Goal: Navigation & Orientation: Find specific page/section

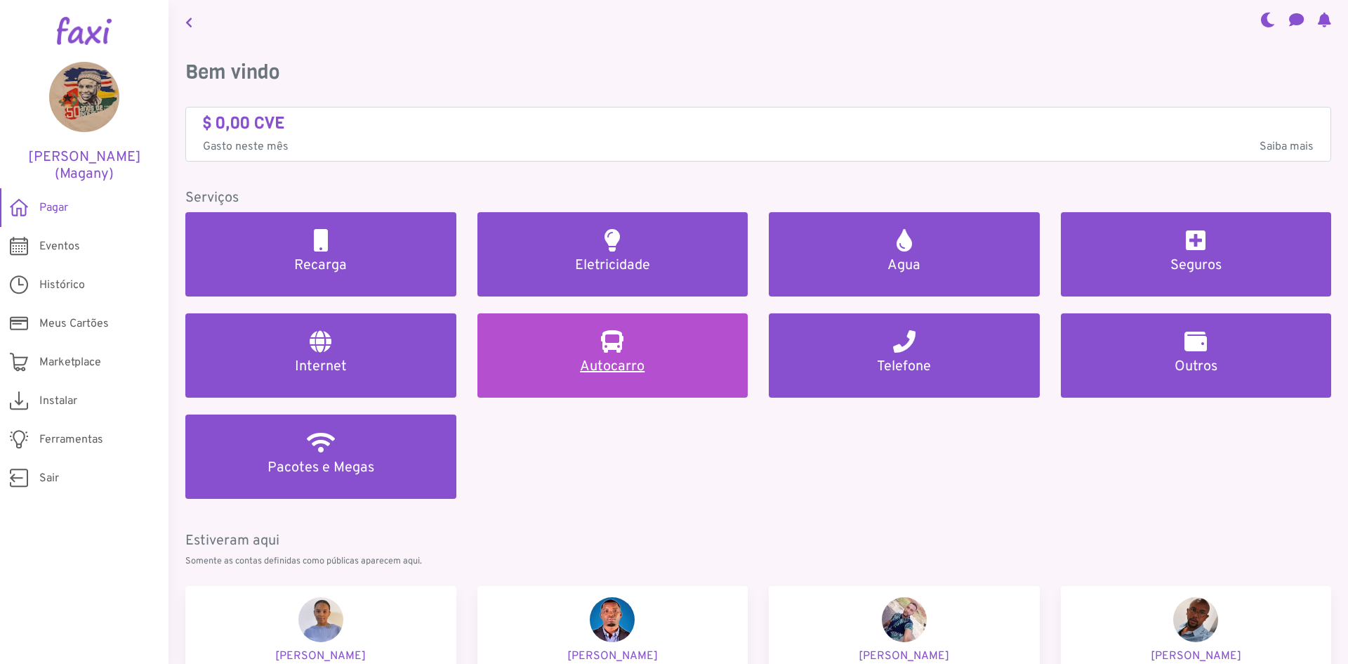
click at [651, 351] on link "Autocarro" at bounding box center [613, 355] width 271 height 84
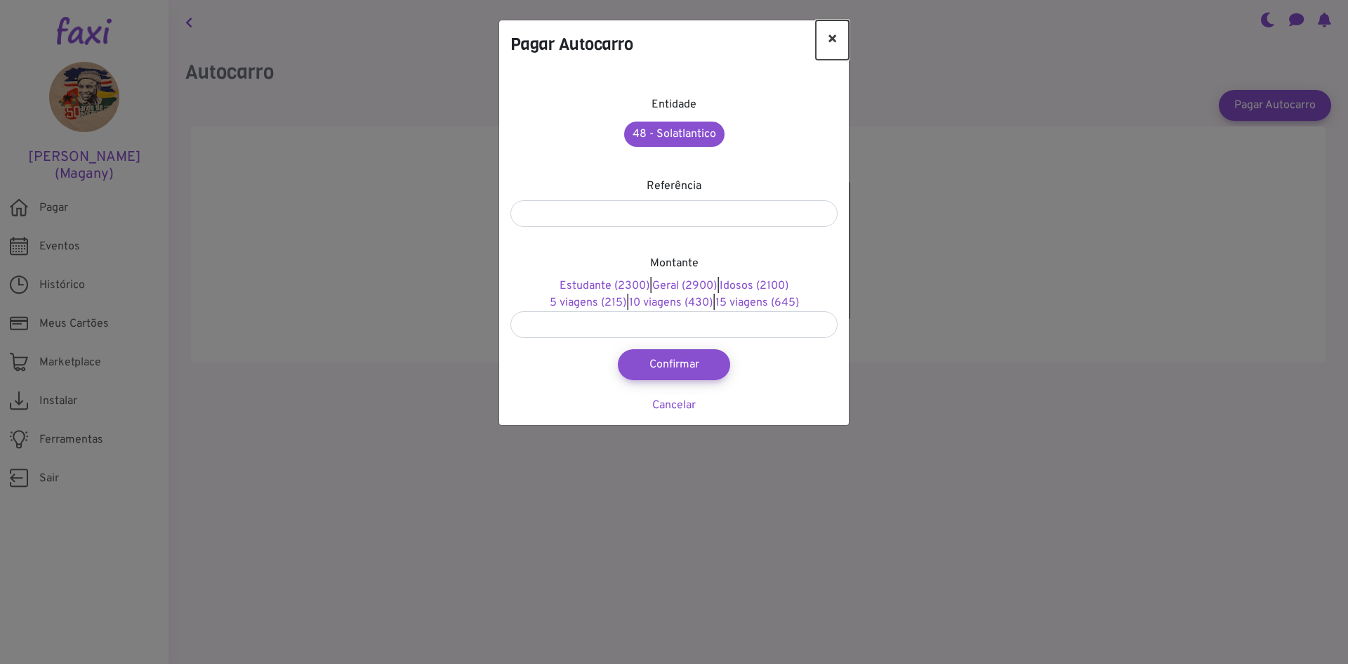
click at [835, 35] on button "×" at bounding box center [832, 39] width 33 height 39
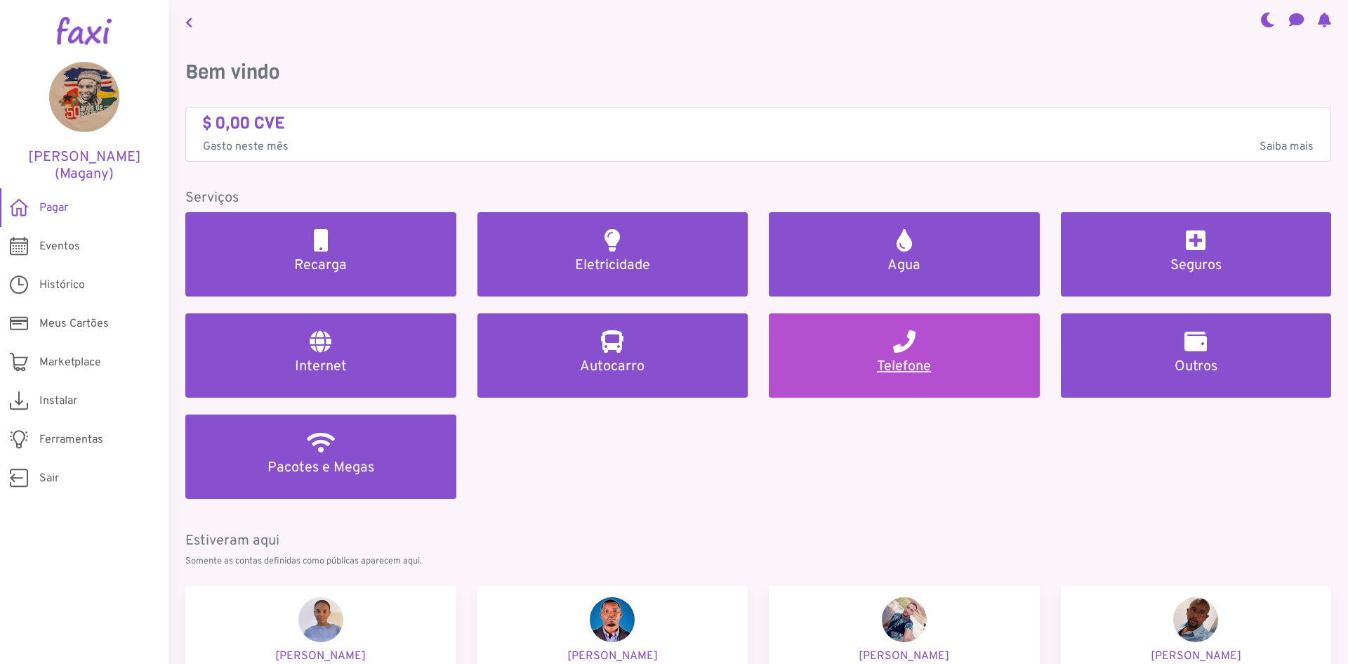
click at [904, 363] on h5 "Telefone" at bounding box center [904, 366] width 237 height 17
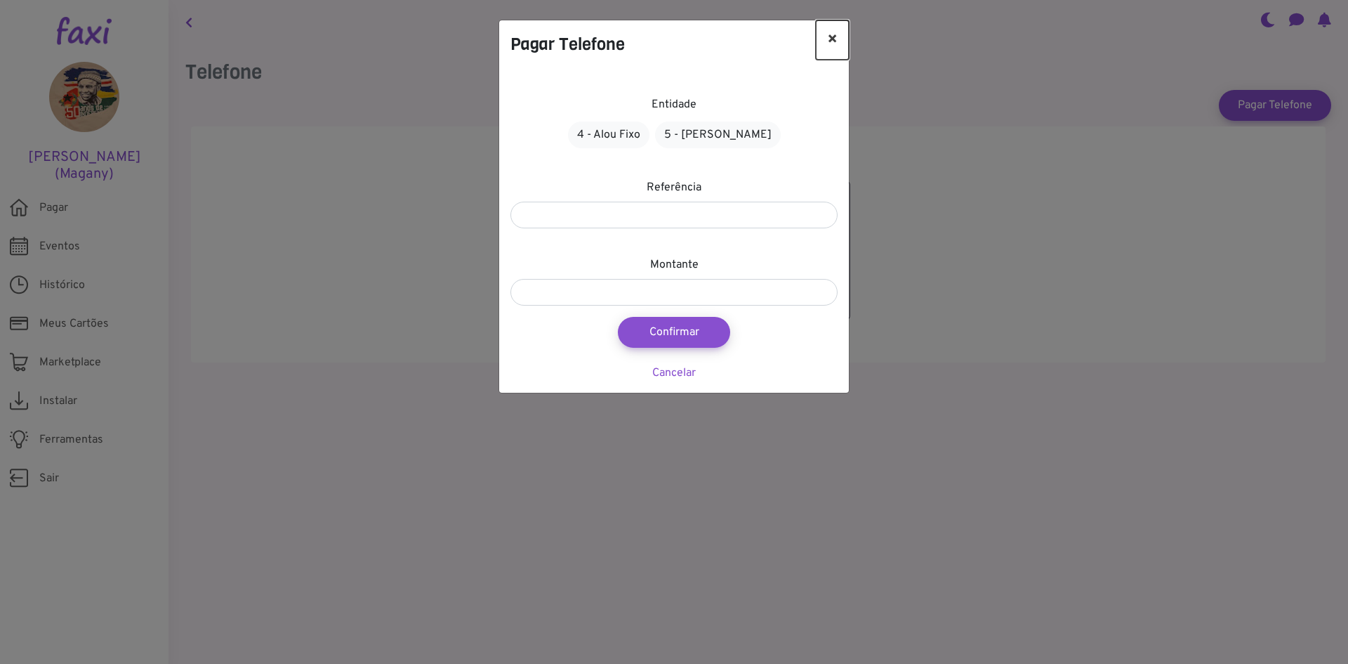
click at [837, 39] on button "×" at bounding box center [832, 39] width 33 height 39
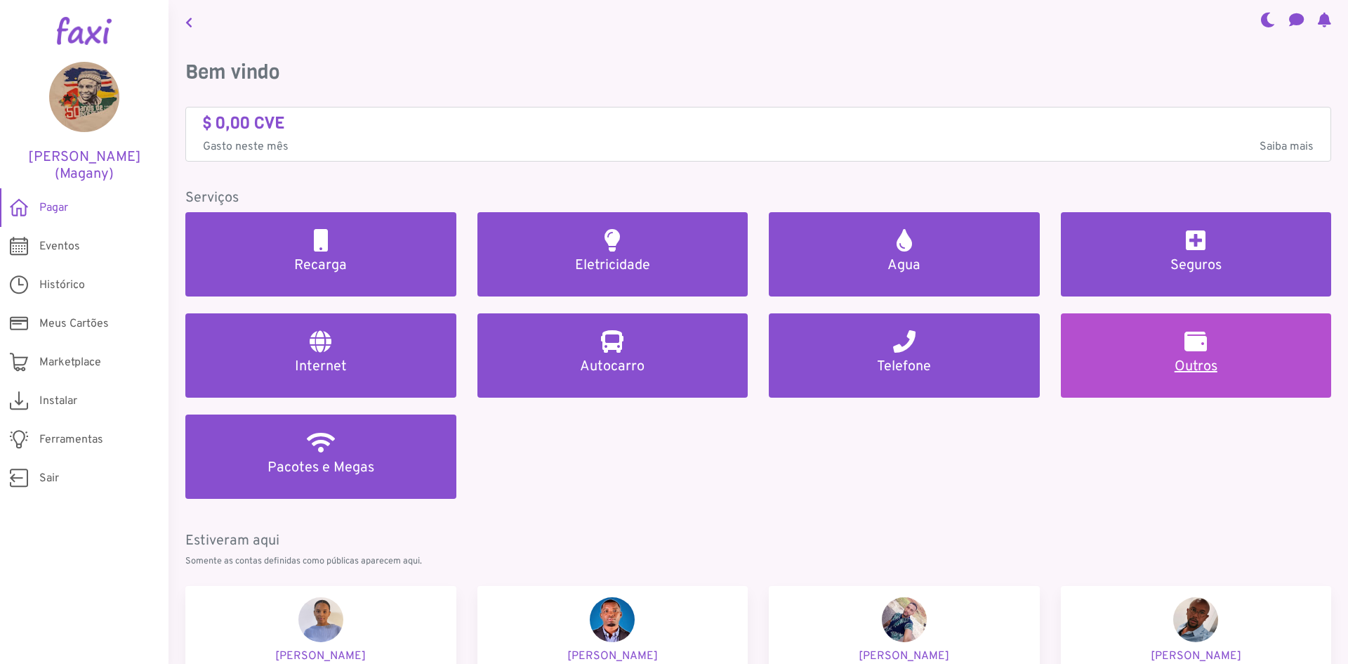
click at [1227, 351] on link "Outros" at bounding box center [1196, 355] width 271 height 84
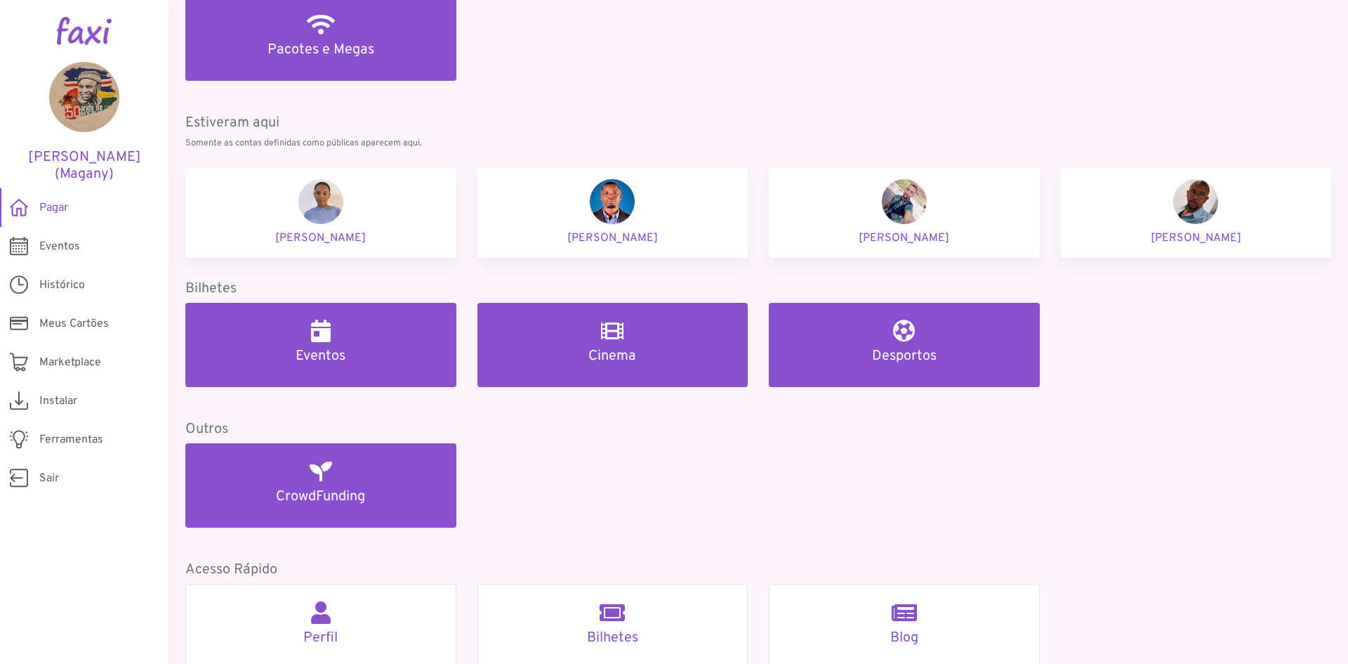
scroll to position [348, 0]
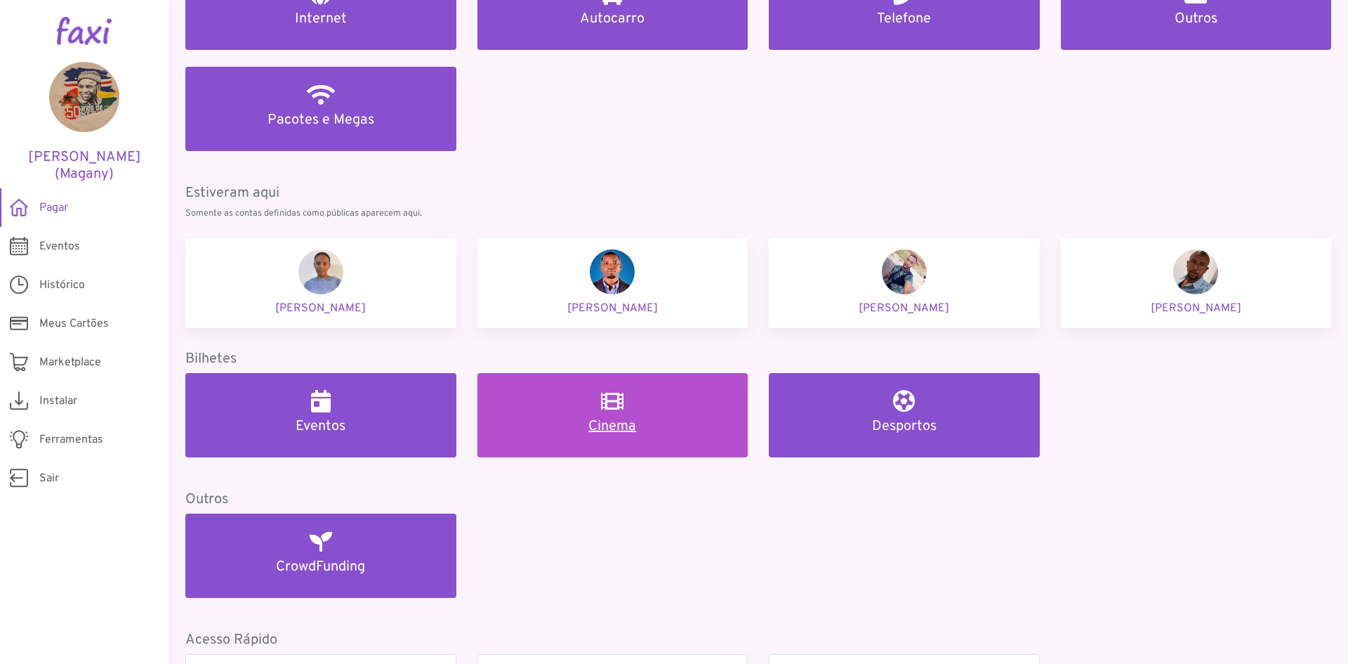
click at [603, 412] on h2 at bounding box center [612, 401] width 22 height 22
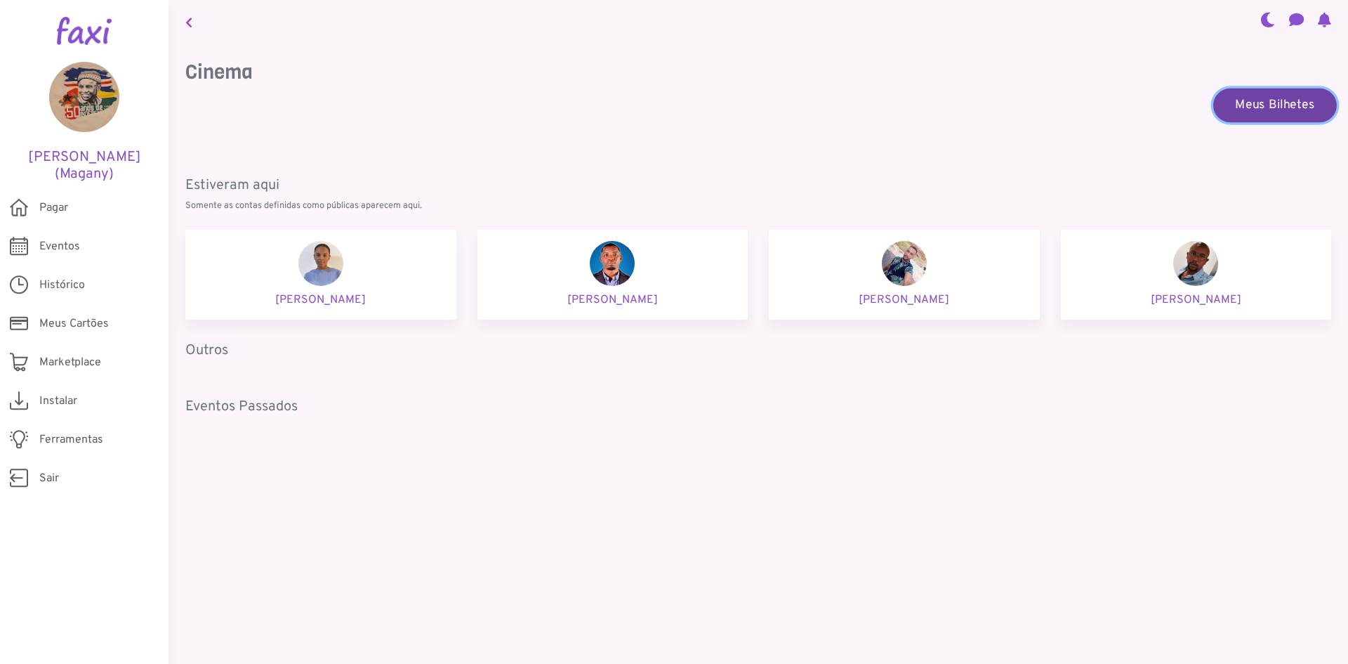
click at [1305, 98] on link "Meus Bilhetes" at bounding box center [1275, 105] width 124 height 34
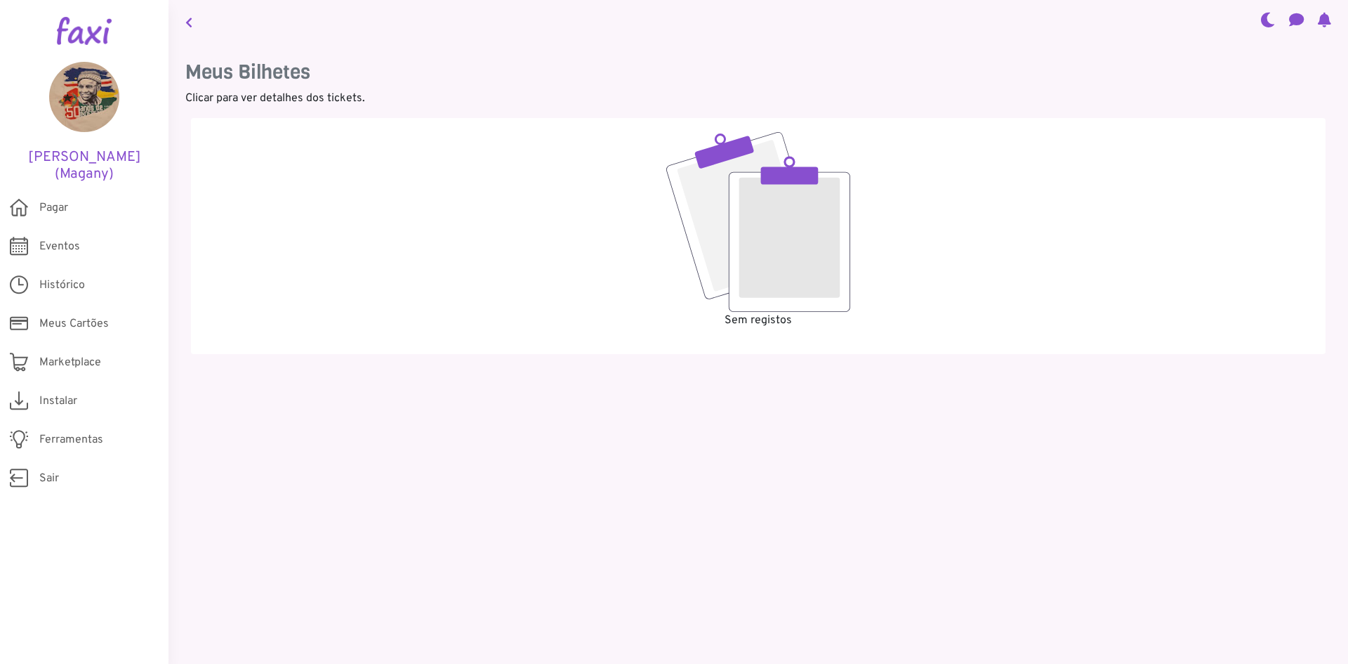
click at [796, 222] on img at bounding box center [758, 222] width 184 height 180
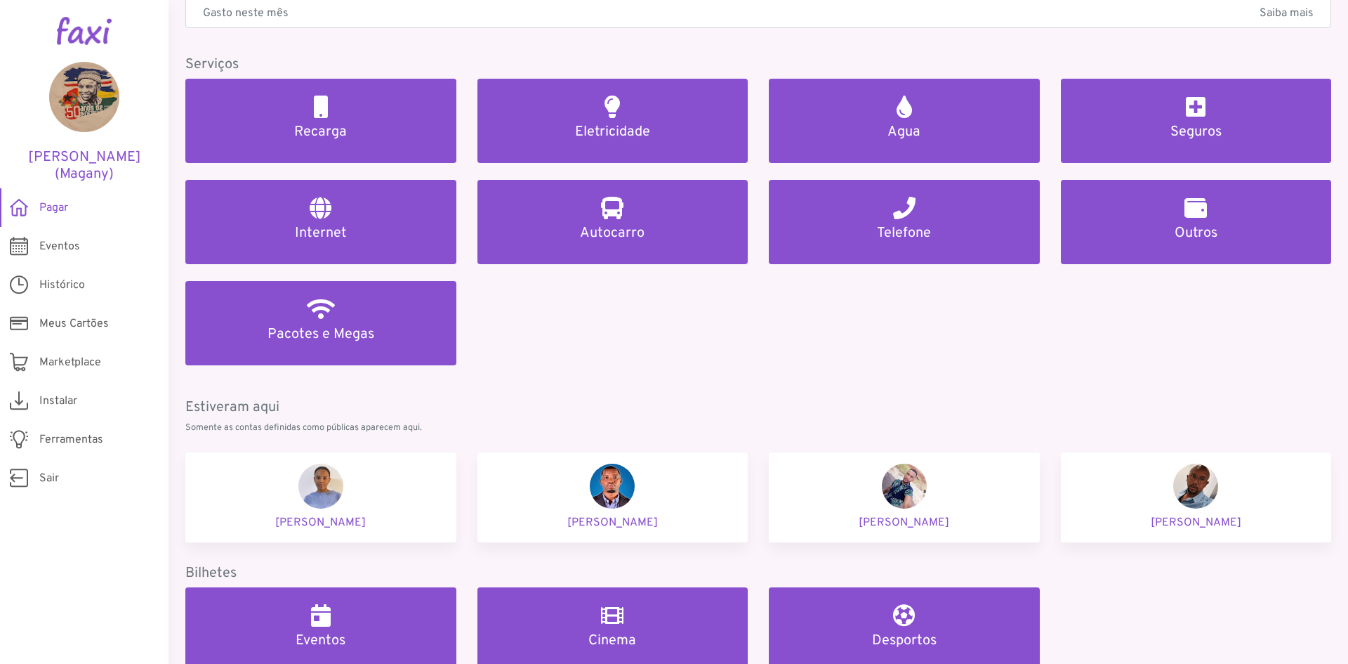
scroll to position [421, 0]
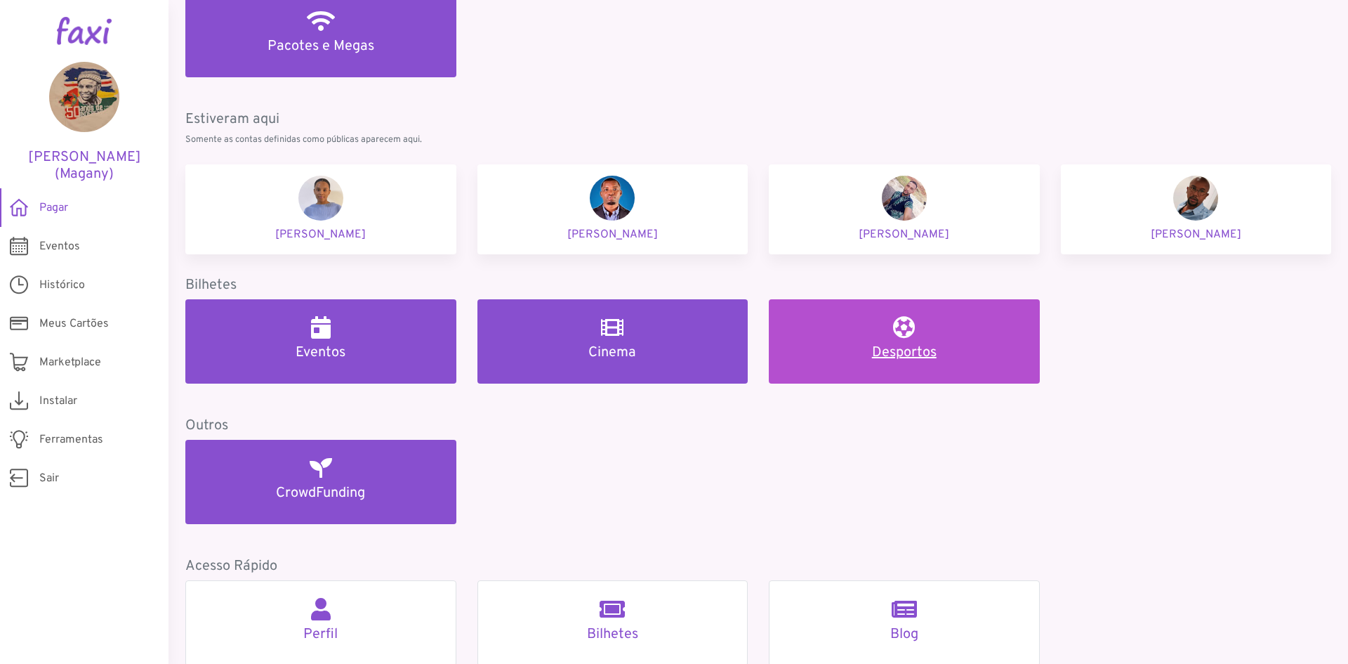
click at [859, 346] on h5 "Desportos" at bounding box center [904, 352] width 237 height 17
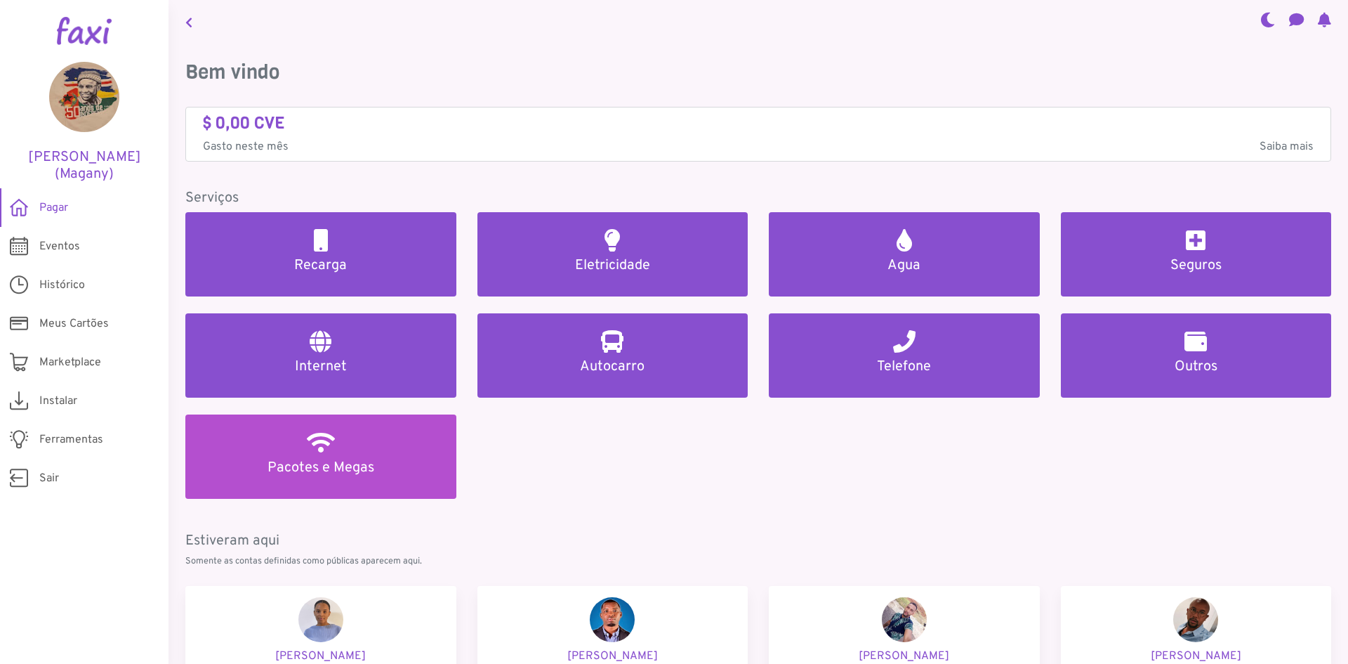
click at [337, 474] on h5 "Pacotes e Megas" at bounding box center [320, 467] width 237 height 17
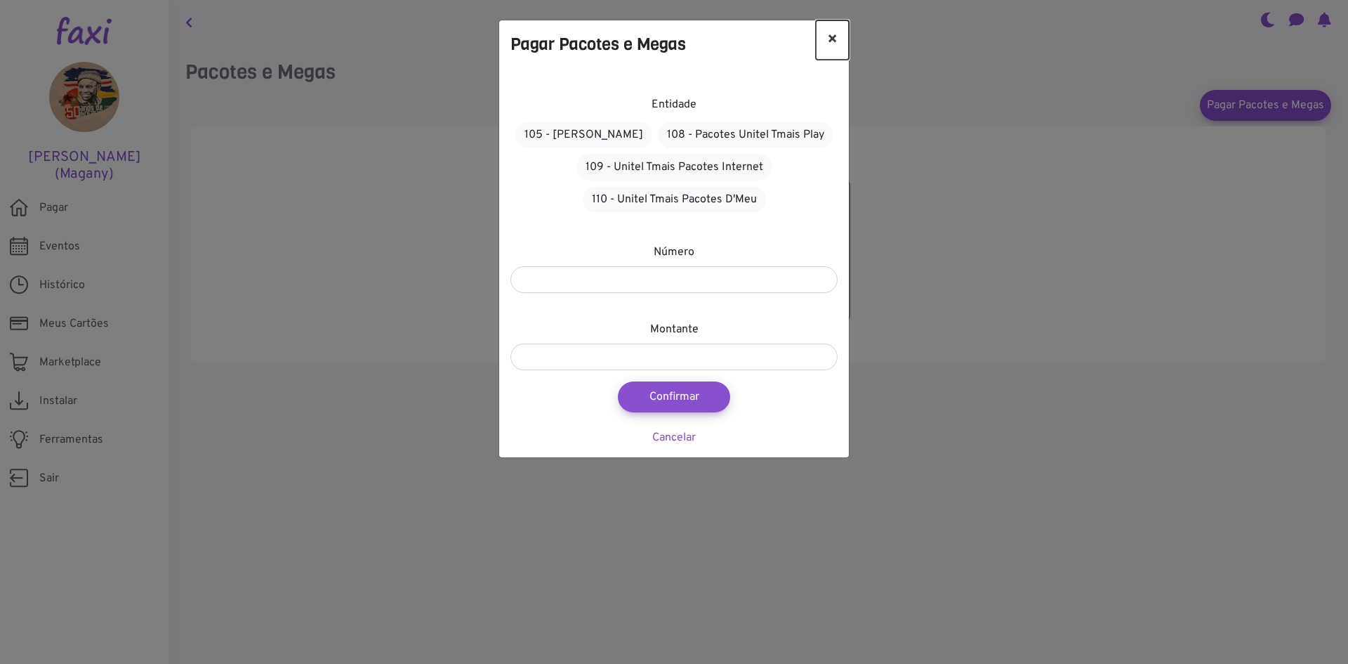
click at [833, 35] on button "×" at bounding box center [832, 39] width 33 height 39
